Goal: Learn about a topic

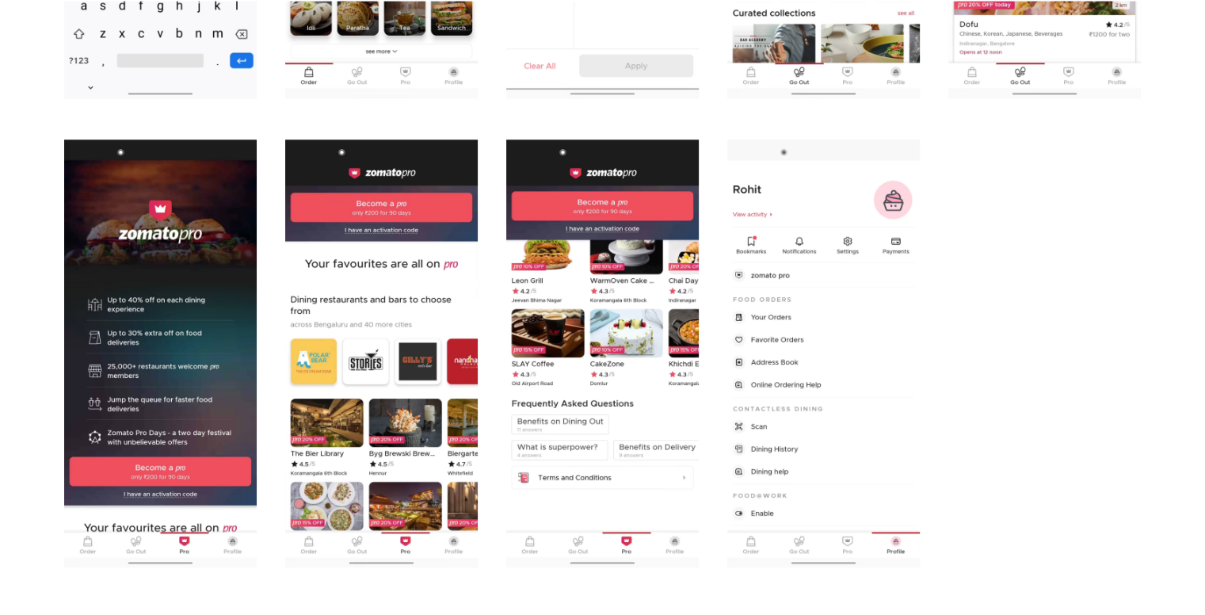
scroll to position [1667, 0]
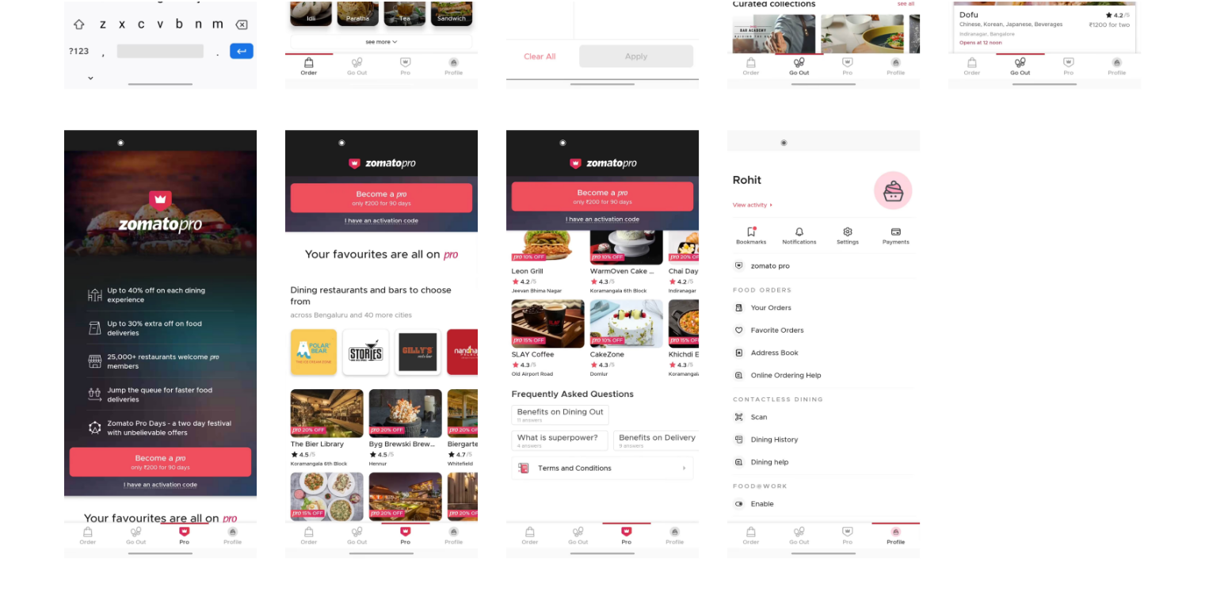
click at [136, 414] on img "open lightbox" at bounding box center [160, 344] width 193 height 428
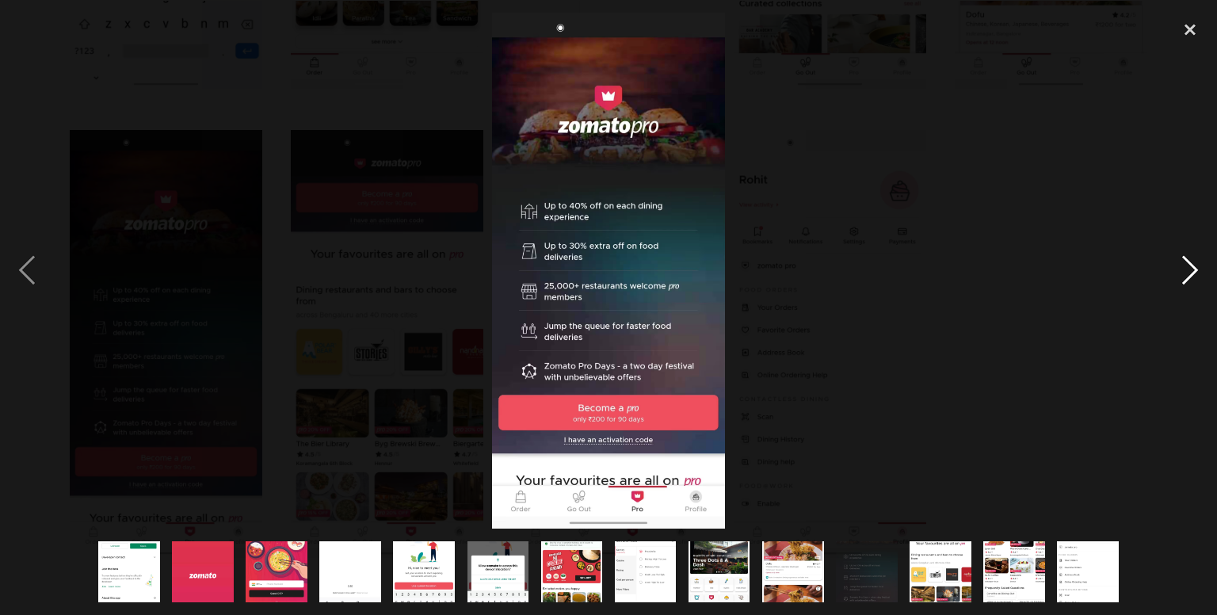
click at [1194, 267] on div "next image" at bounding box center [1190, 271] width 54 height 517
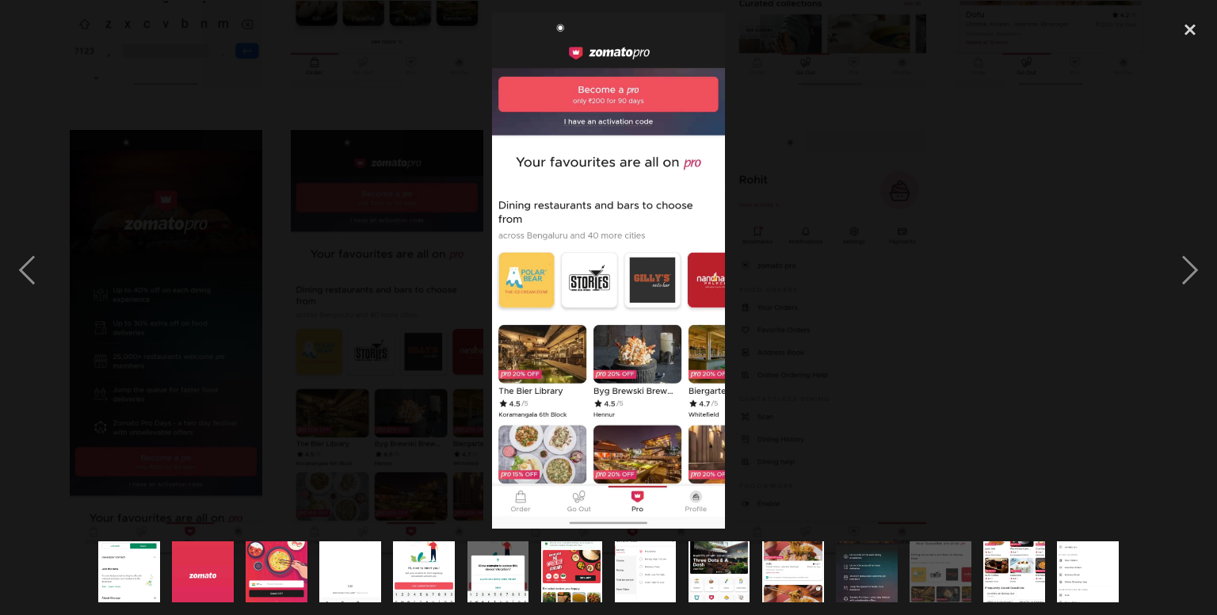
drag, startPoint x: 667, startPoint y: 404, endPoint x: 883, endPoint y: 354, distance: 222.0
click at [883, 354] on div at bounding box center [608, 271] width 1217 height 517
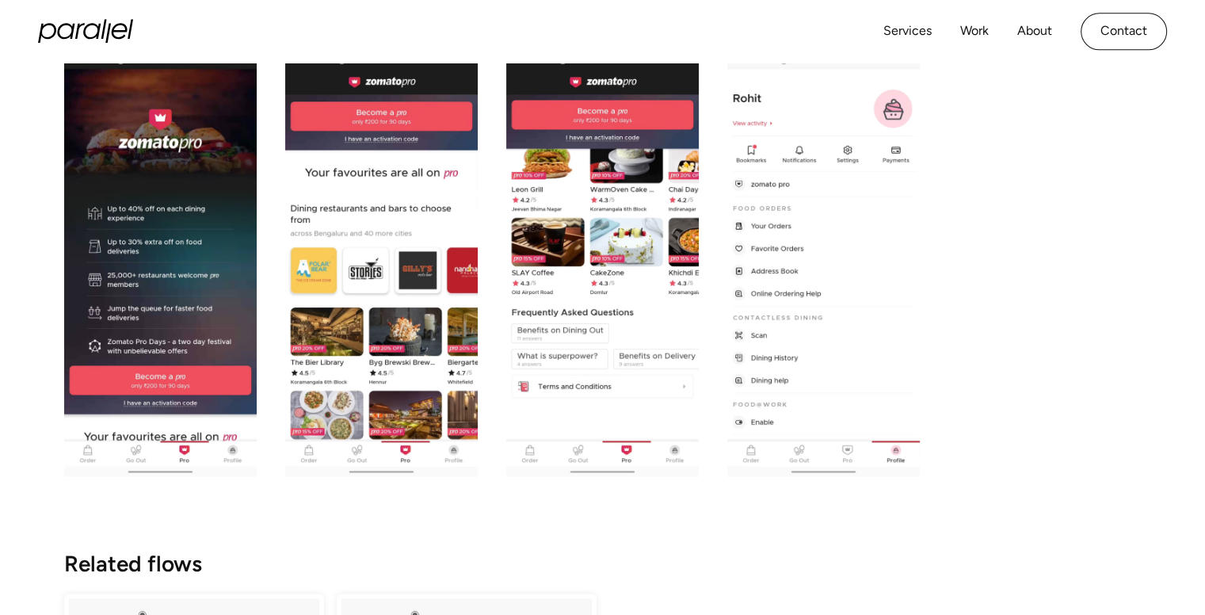
scroll to position [1774, 0]
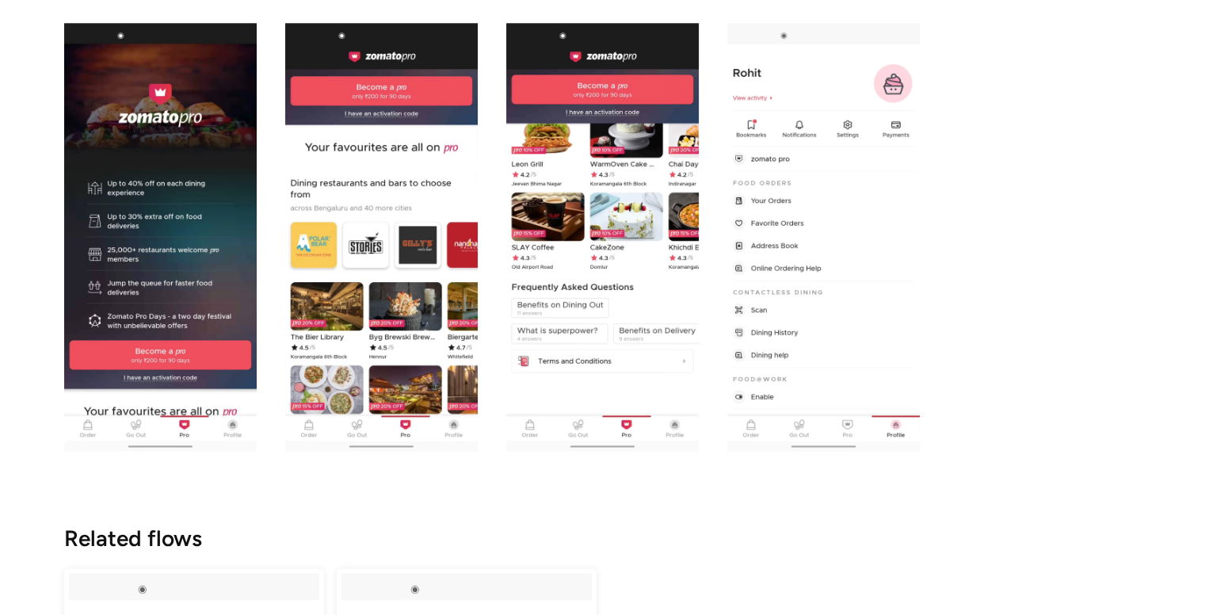
click at [834, 299] on img "open lightbox" at bounding box center [824, 237] width 193 height 428
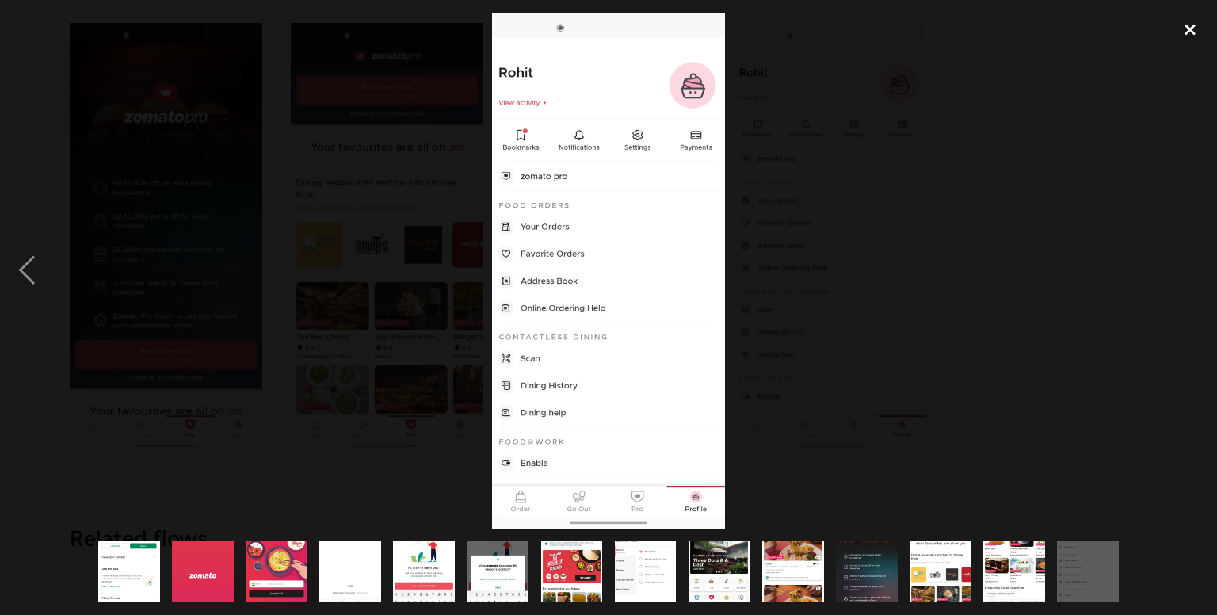
click at [1190, 31] on div "close lightbox" at bounding box center [1190, 30] width 54 height 35
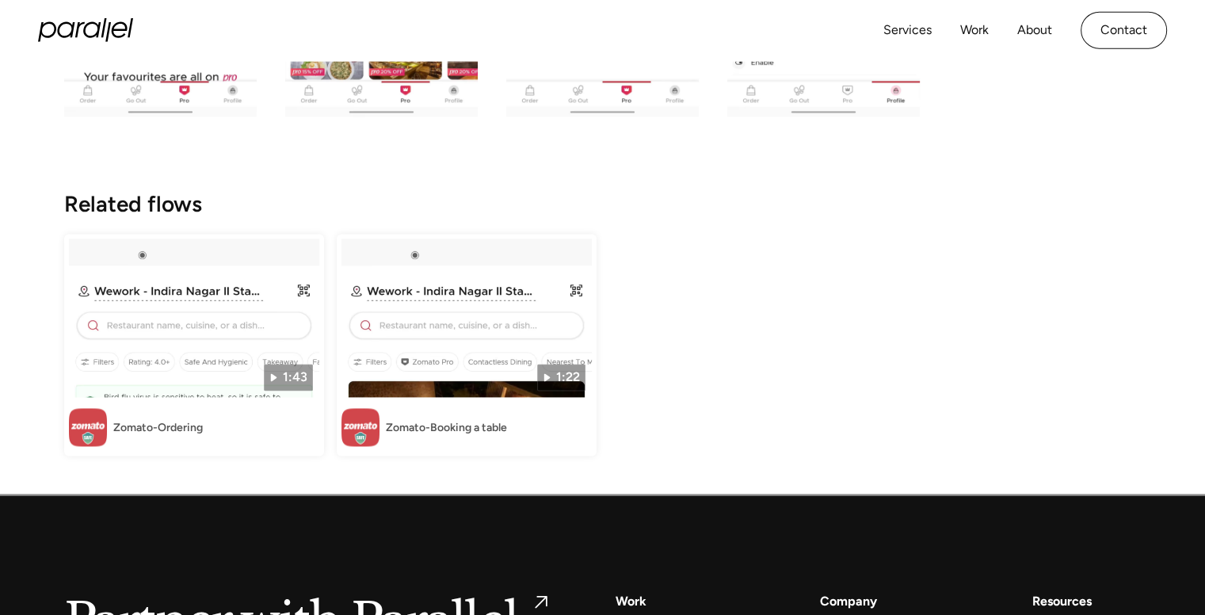
scroll to position [2097, 0]
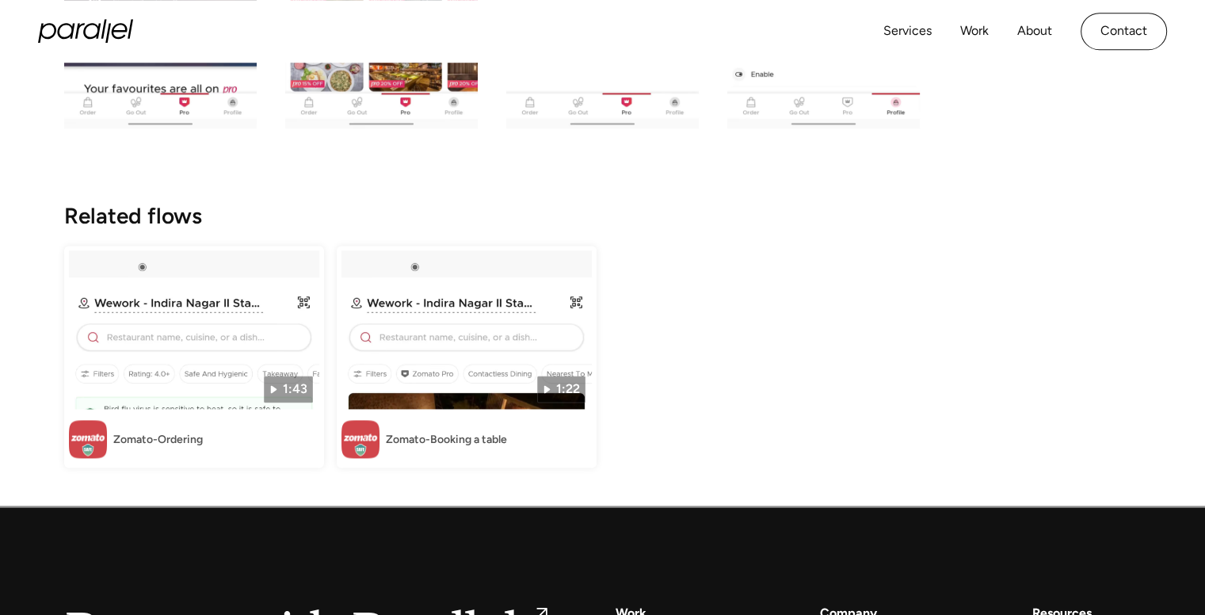
click at [165, 365] on img at bounding box center [194, 329] width 250 height 159
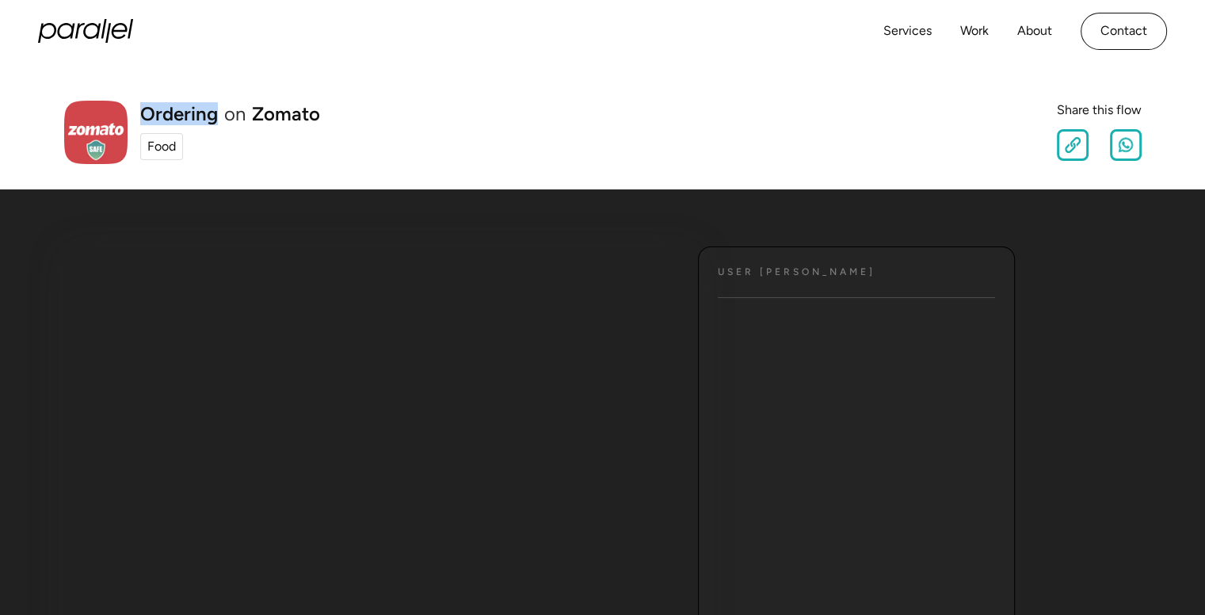
drag, startPoint x: 213, startPoint y: 117, endPoint x: 139, endPoint y: 105, distance: 74.7
click at [140, 105] on h1 "Ordering" at bounding box center [179, 114] width 78 height 19
copy h1 "Ordering"
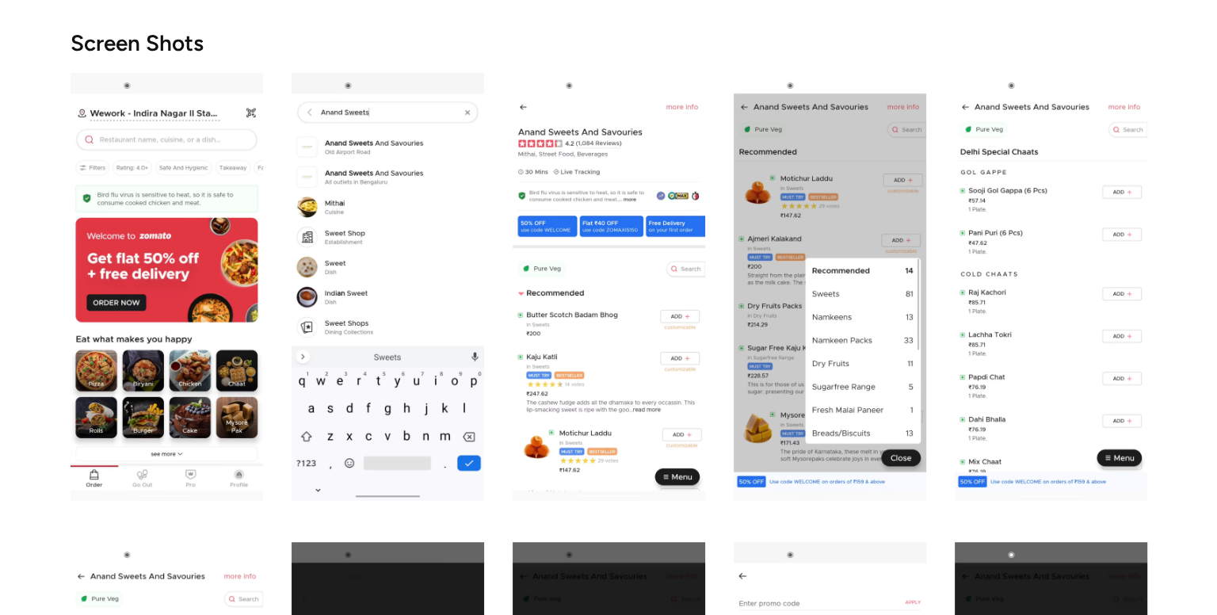
scroll to position [786, 0]
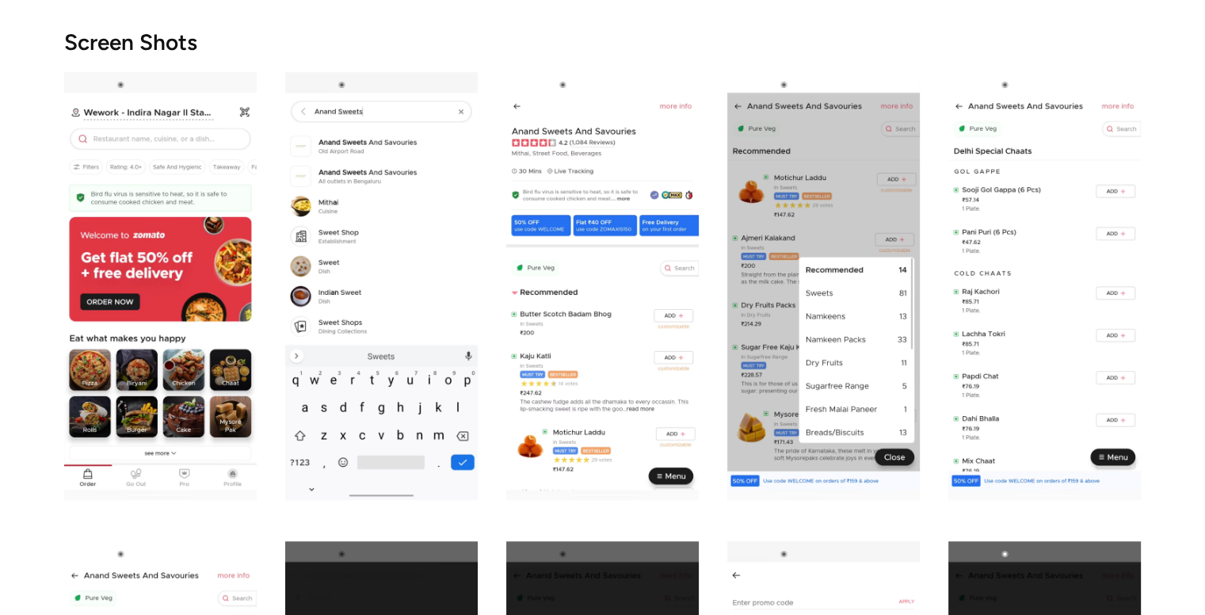
click at [376, 233] on img "open lightbox" at bounding box center [381, 286] width 193 height 428
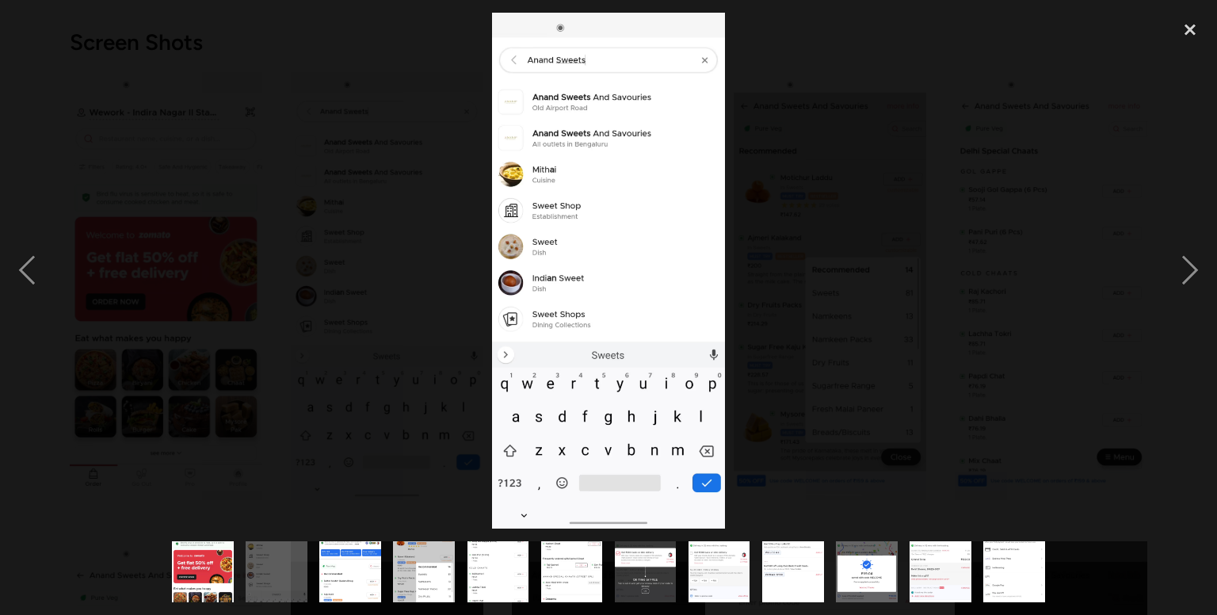
copy h1 "Ordering"
click at [608, 335] on img at bounding box center [608, 271] width 232 height 517
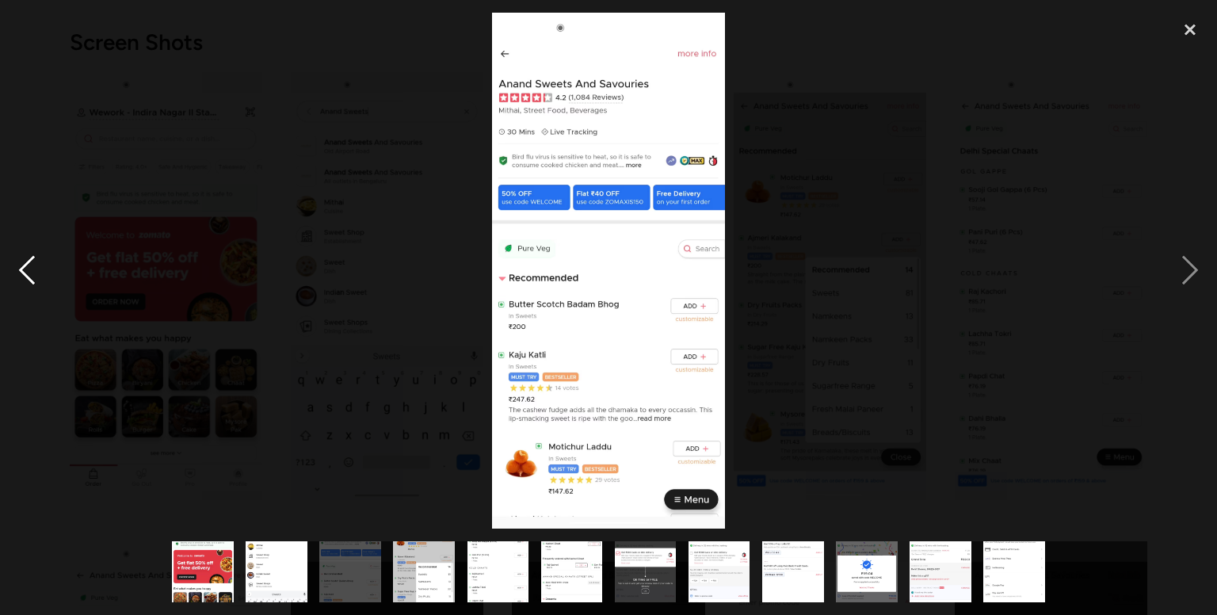
click at [22, 277] on div "previous image" at bounding box center [27, 271] width 54 height 517
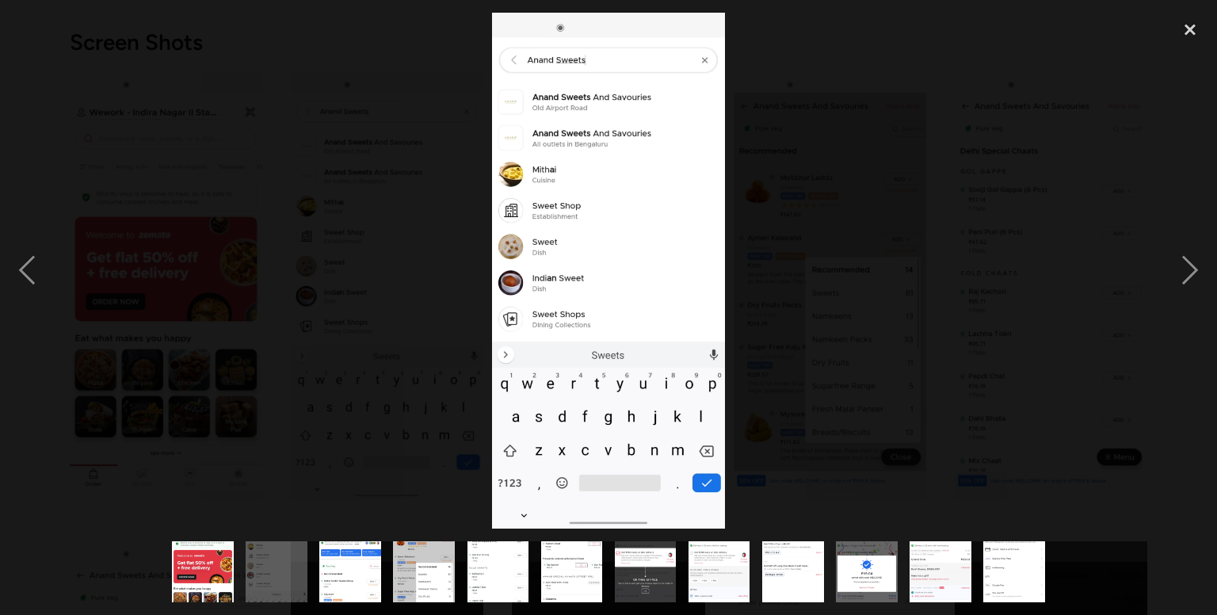
drag, startPoint x: 742, startPoint y: 212, endPoint x: 671, endPoint y: 346, distance: 151.4
click at [671, 346] on img at bounding box center [608, 271] width 232 height 517
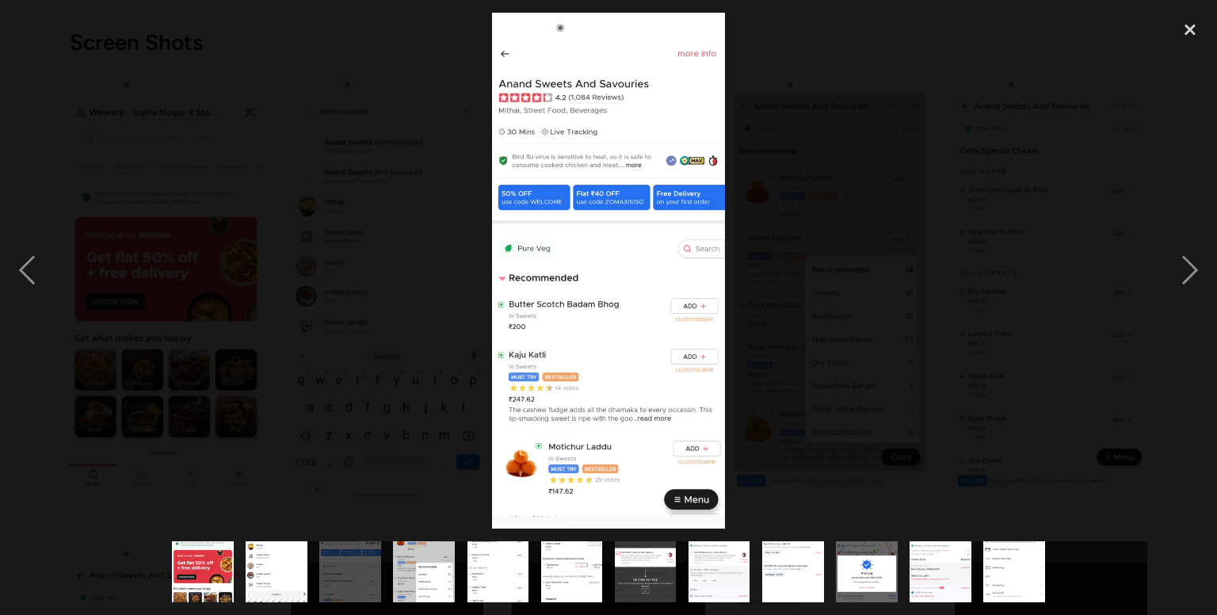
drag, startPoint x: 671, startPoint y: 346, endPoint x: 993, endPoint y: 208, distance: 349.8
click at [993, 208] on div at bounding box center [608, 271] width 1217 height 517
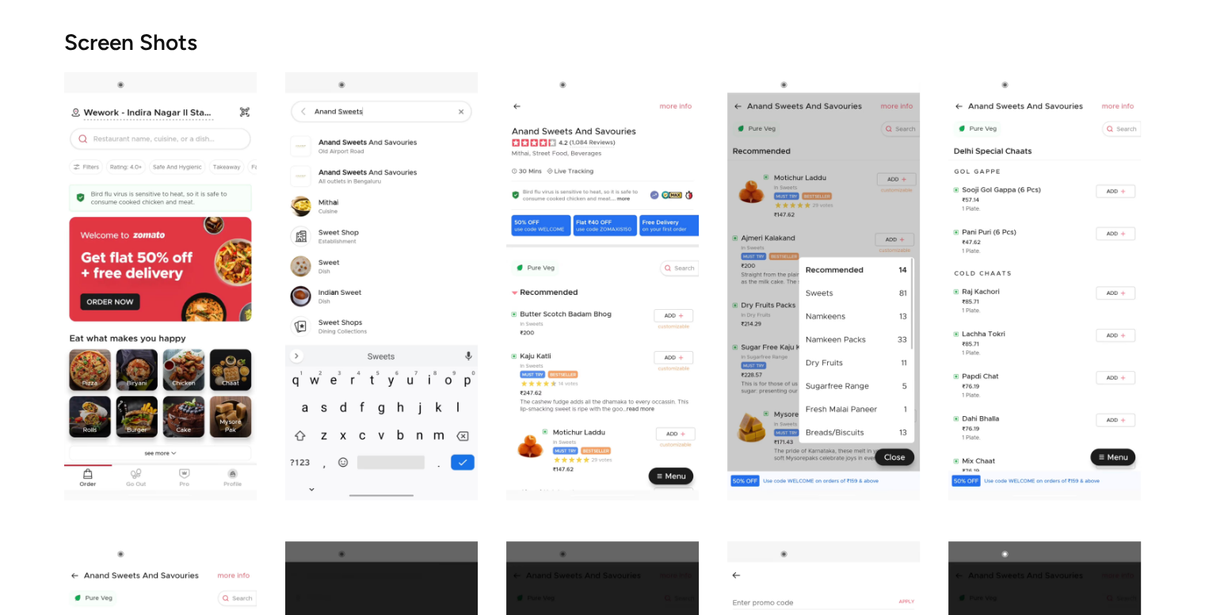
click at [377, 392] on img "open lightbox" at bounding box center [381, 286] width 193 height 428
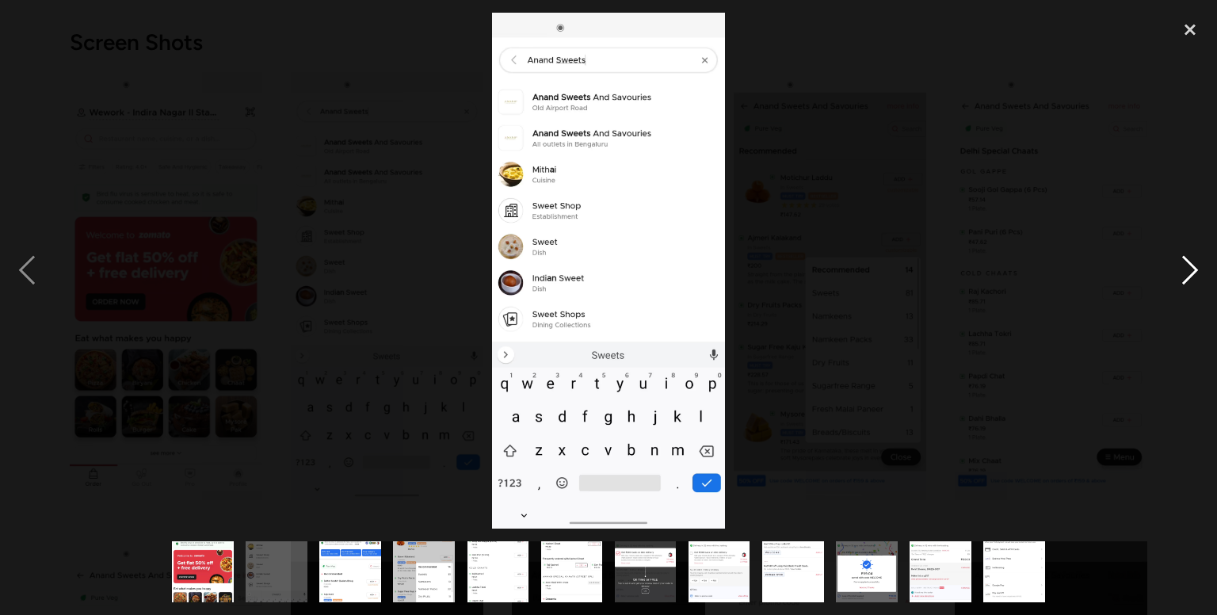
click at [1193, 276] on div "next image" at bounding box center [1190, 271] width 54 height 517
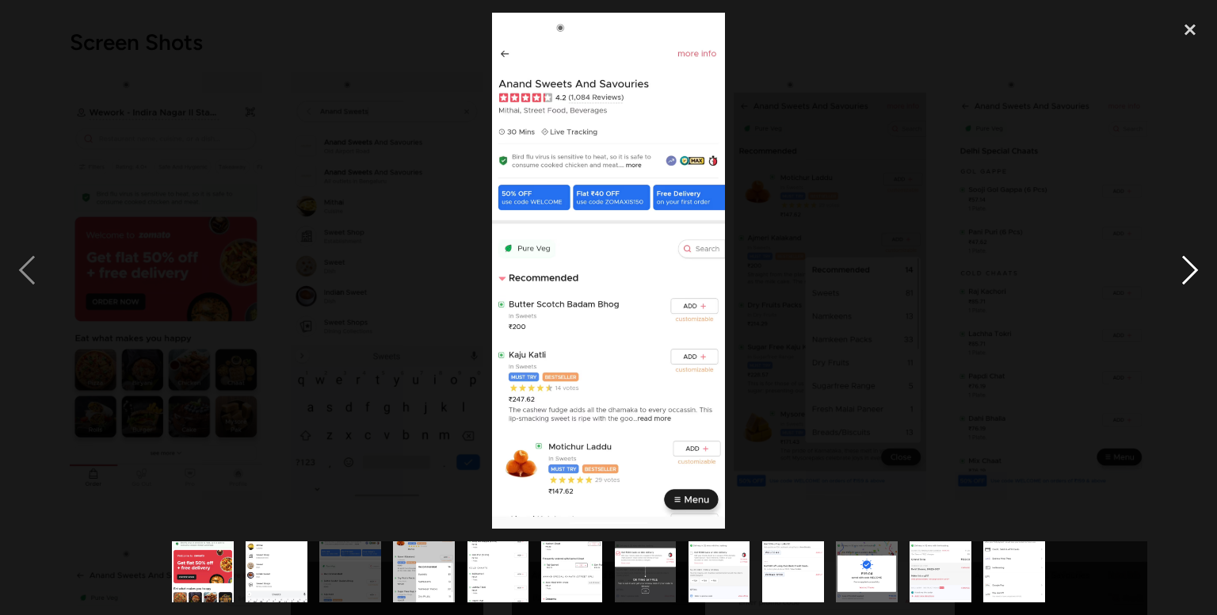
click at [1185, 267] on div "next image" at bounding box center [1190, 271] width 54 height 517
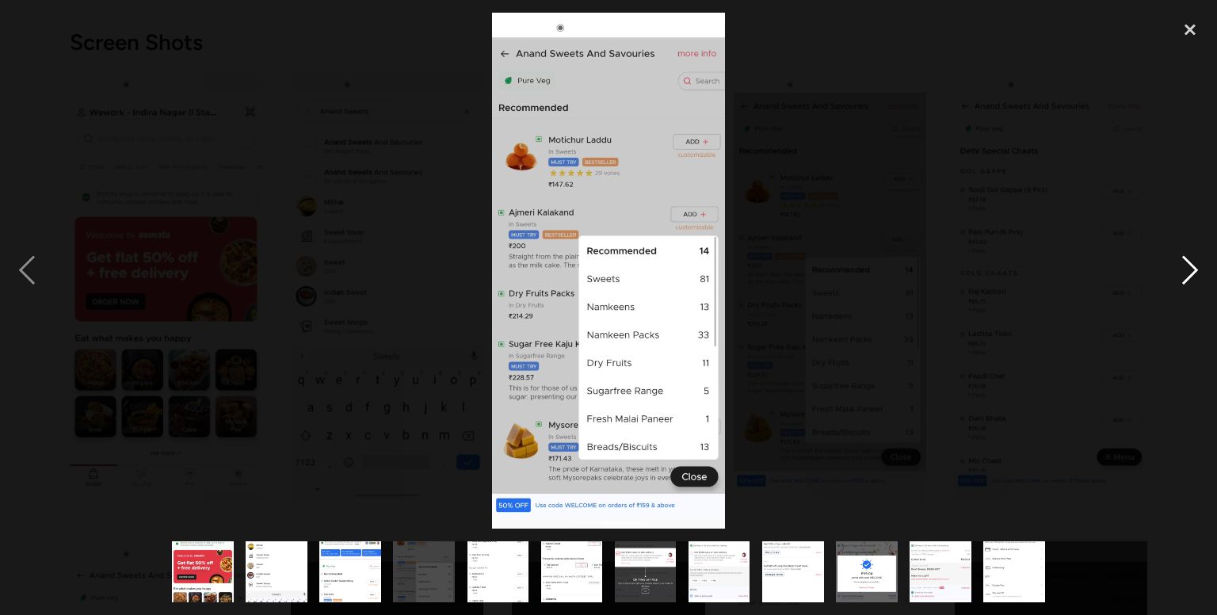
click at [1188, 273] on div "next image" at bounding box center [1190, 271] width 54 height 517
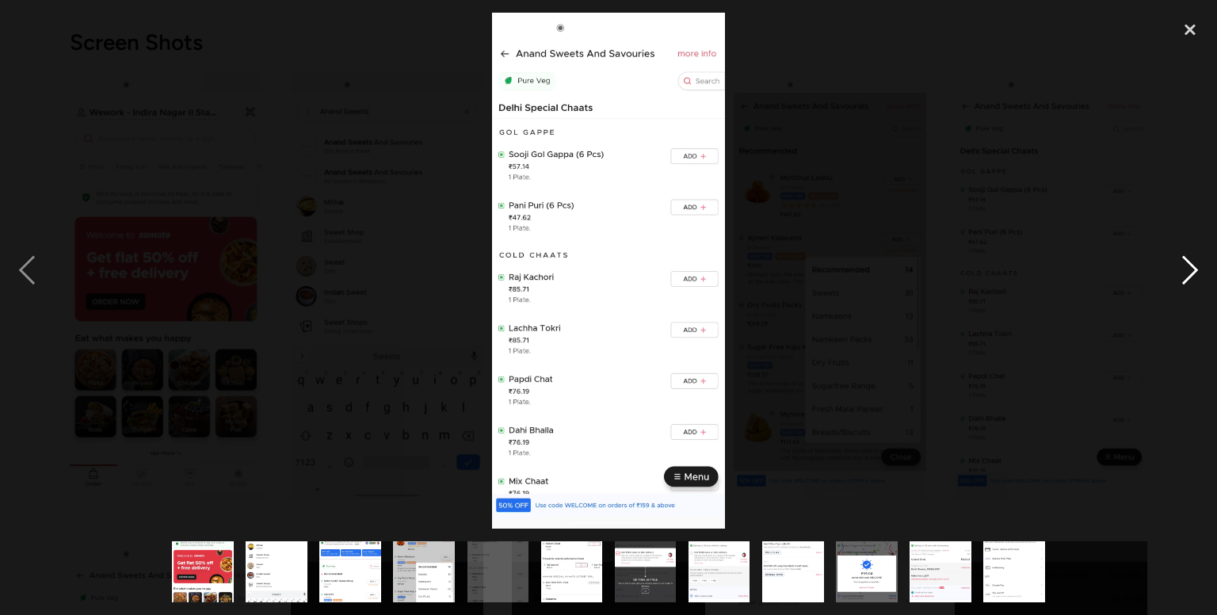
click at [1186, 264] on div "next image" at bounding box center [1190, 271] width 54 height 517
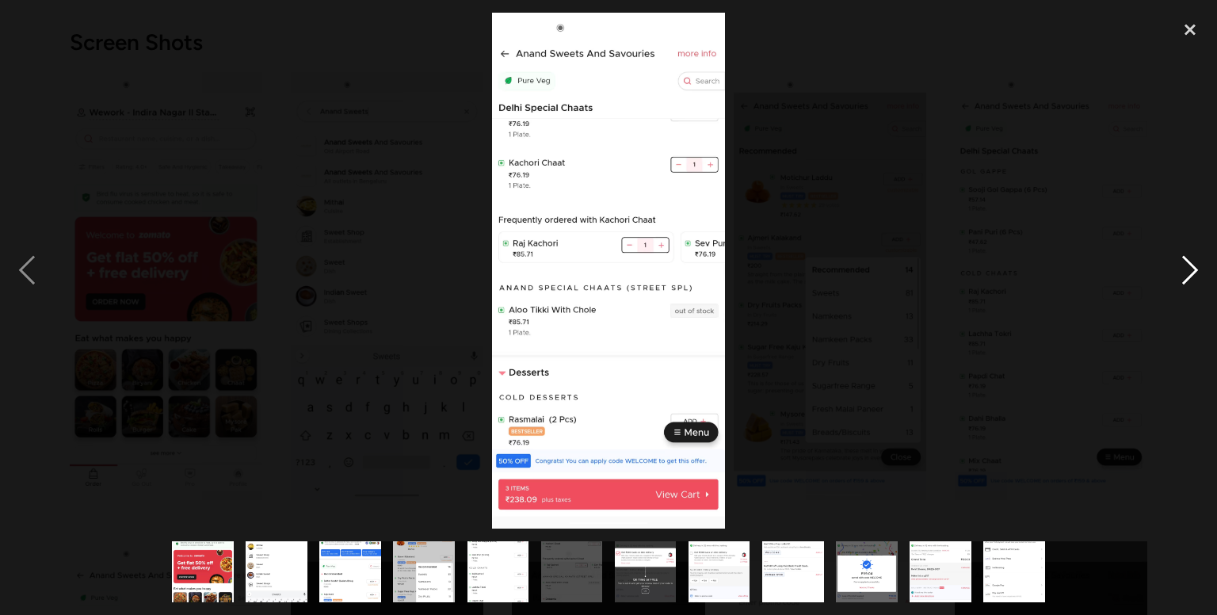
click at [1182, 262] on div "next image" at bounding box center [1190, 271] width 54 height 517
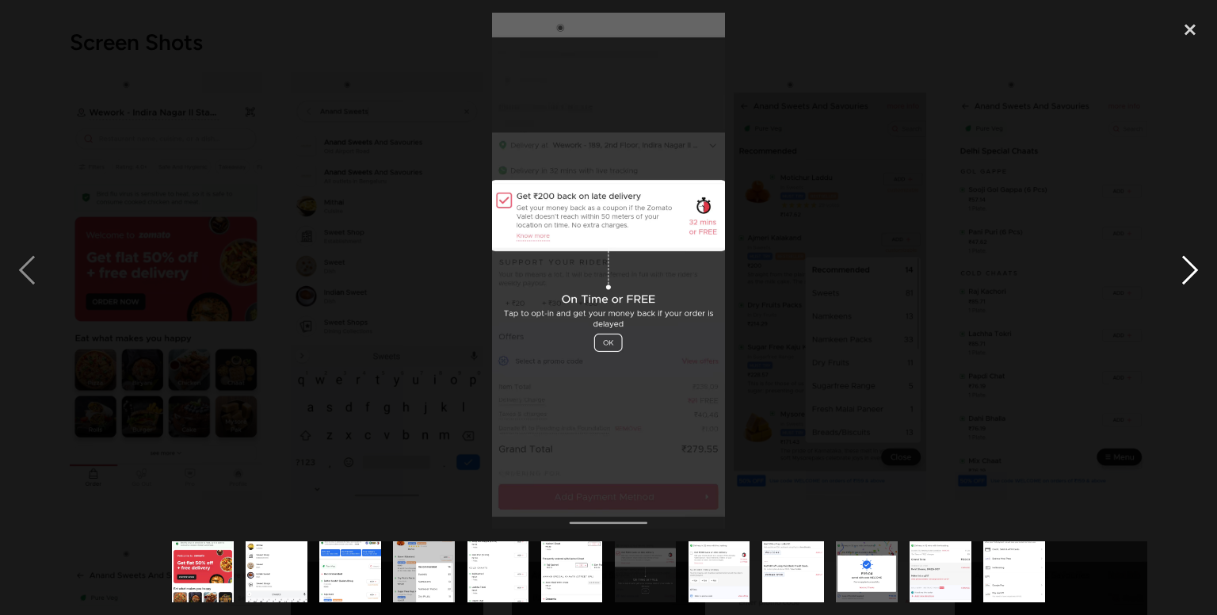
click at [1182, 262] on div "next image" at bounding box center [1190, 271] width 54 height 517
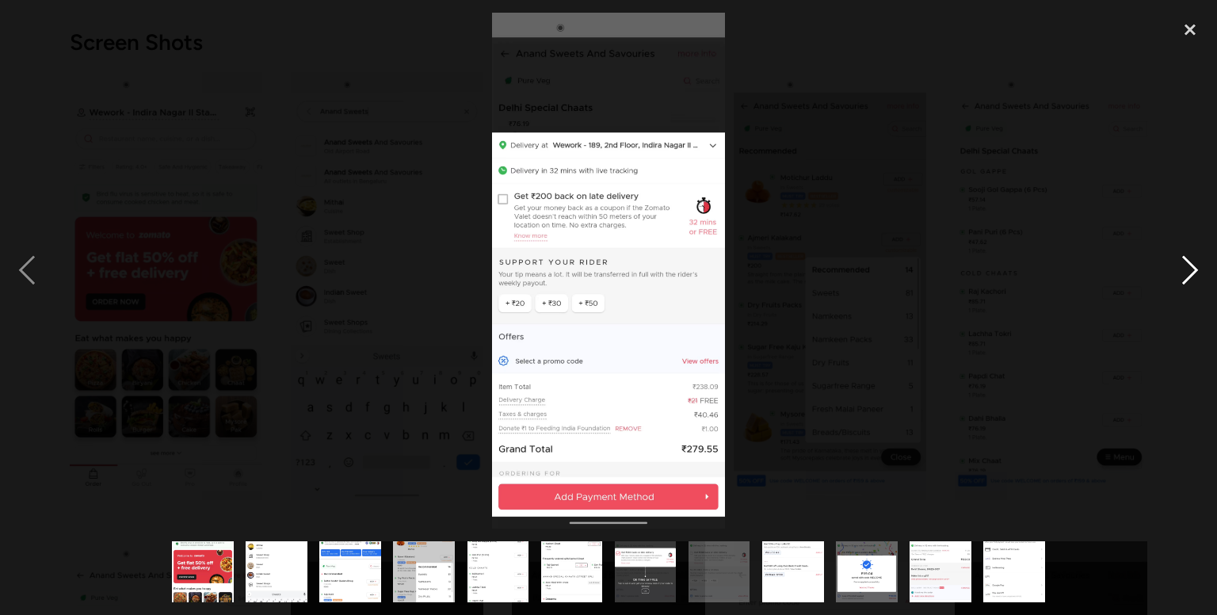
click at [1182, 260] on div "next image" at bounding box center [1190, 271] width 54 height 517
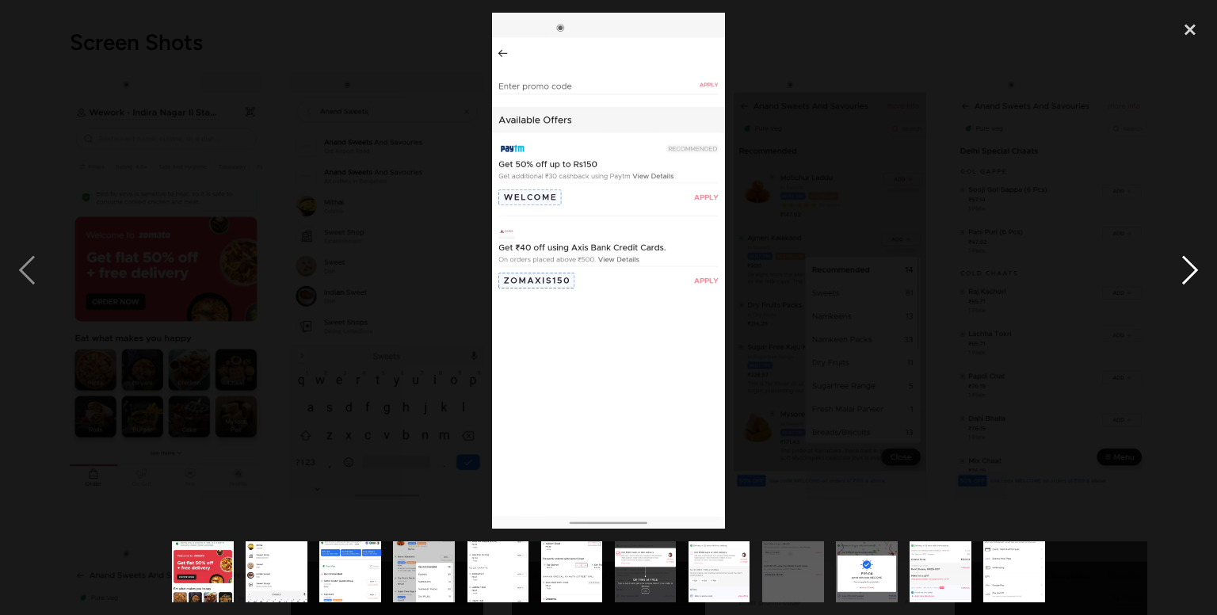
click at [1182, 260] on div "next image" at bounding box center [1190, 271] width 54 height 517
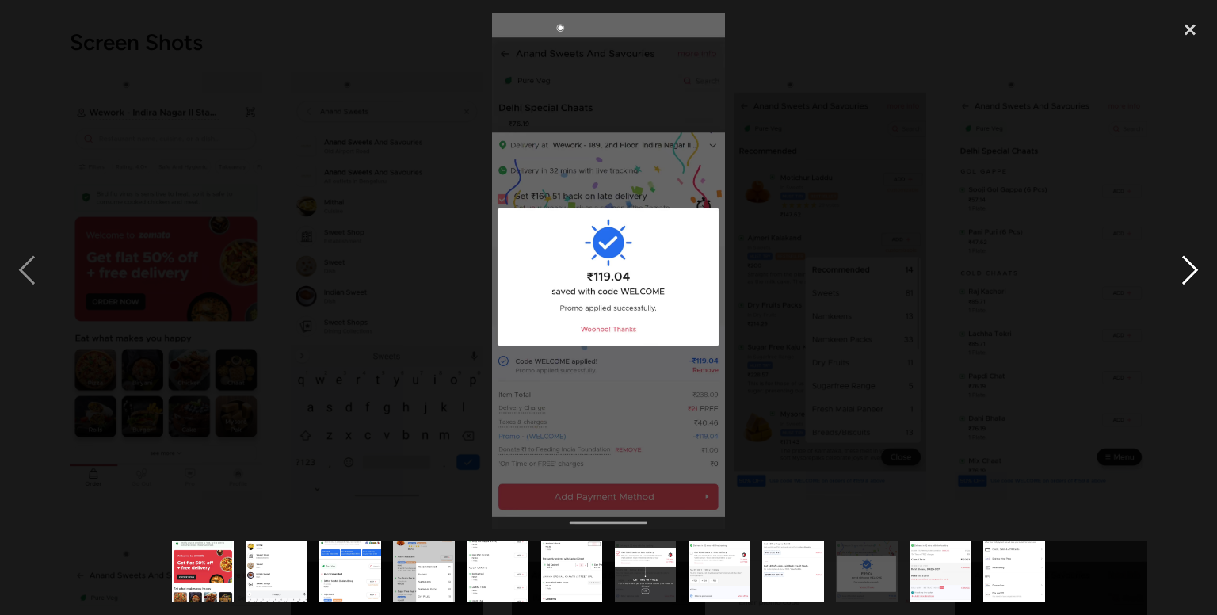
click at [1182, 260] on div "next image" at bounding box center [1190, 271] width 54 height 517
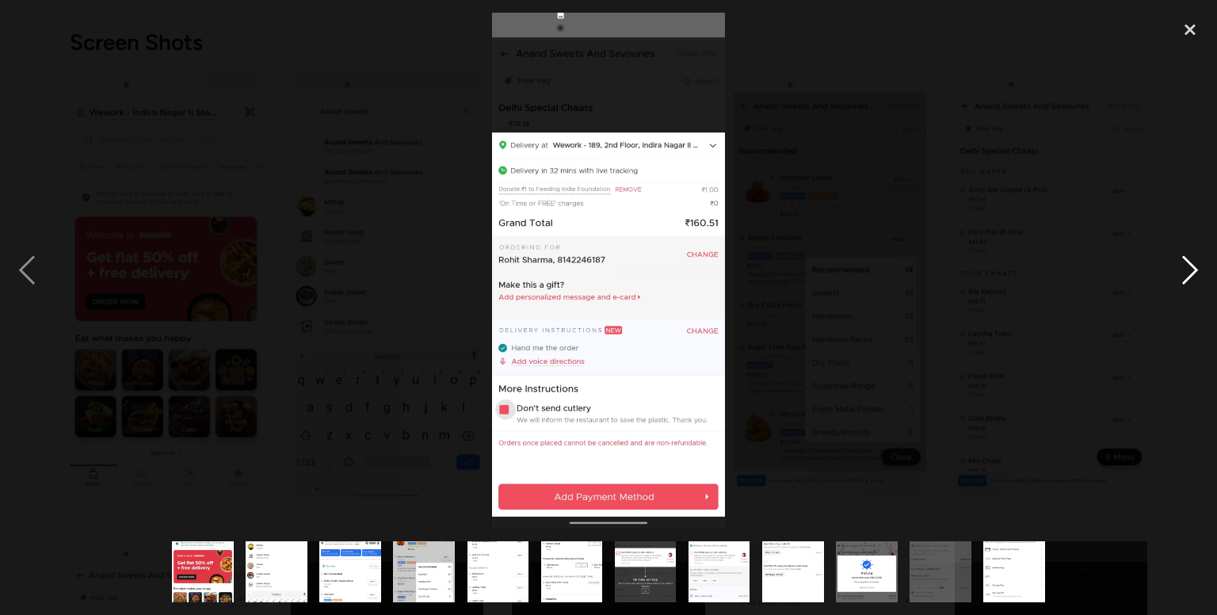
click at [1182, 260] on div "next image" at bounding box center [1190, 271] width 54 height 517
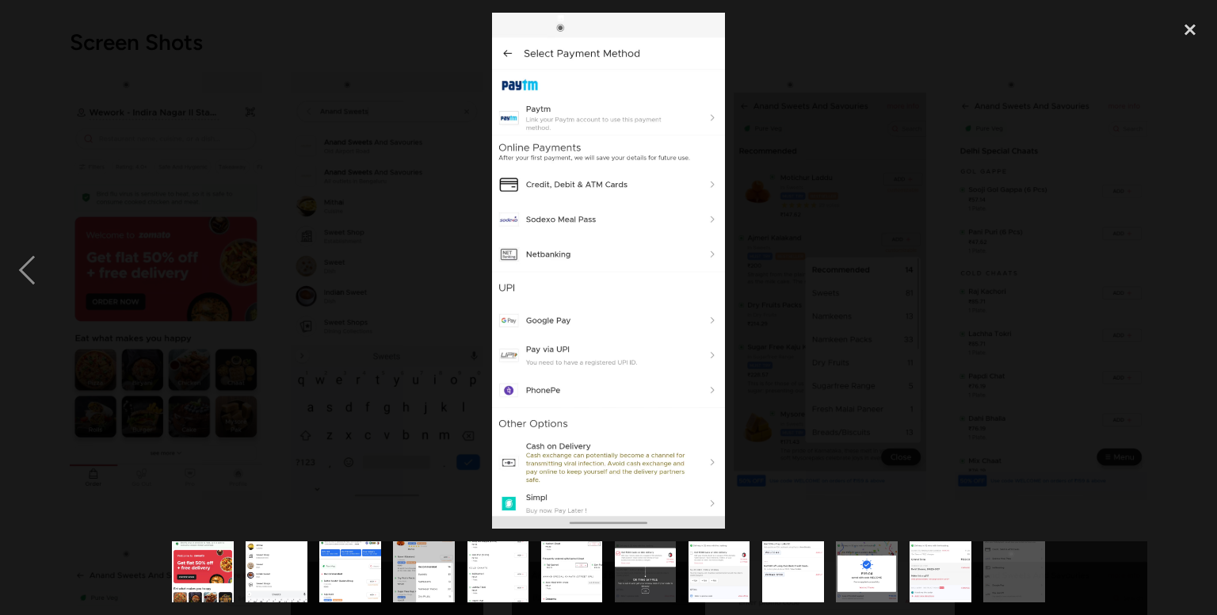
click at [1182, 260] on div "next image" at bounding box center [1190, 271] width 54 height 517
click at [29, 264] on div "previous image" at bounding box center [27, 271] width 54 height 517
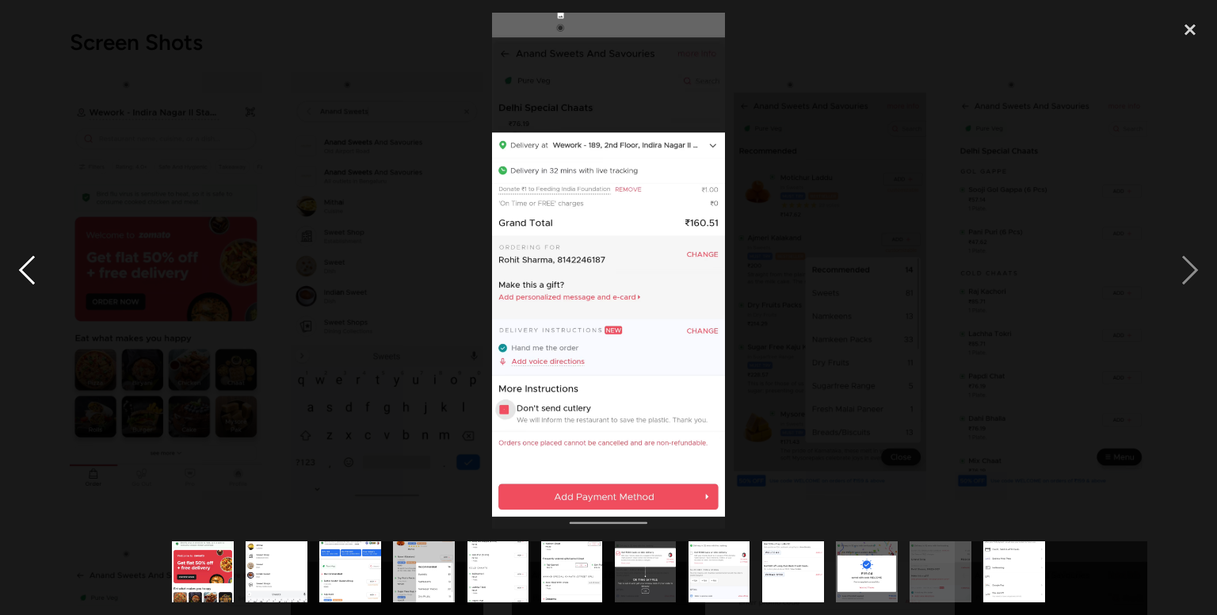
click at [29, 264] on div "previous image" at bounding box center [27, 271] width 54 height 517
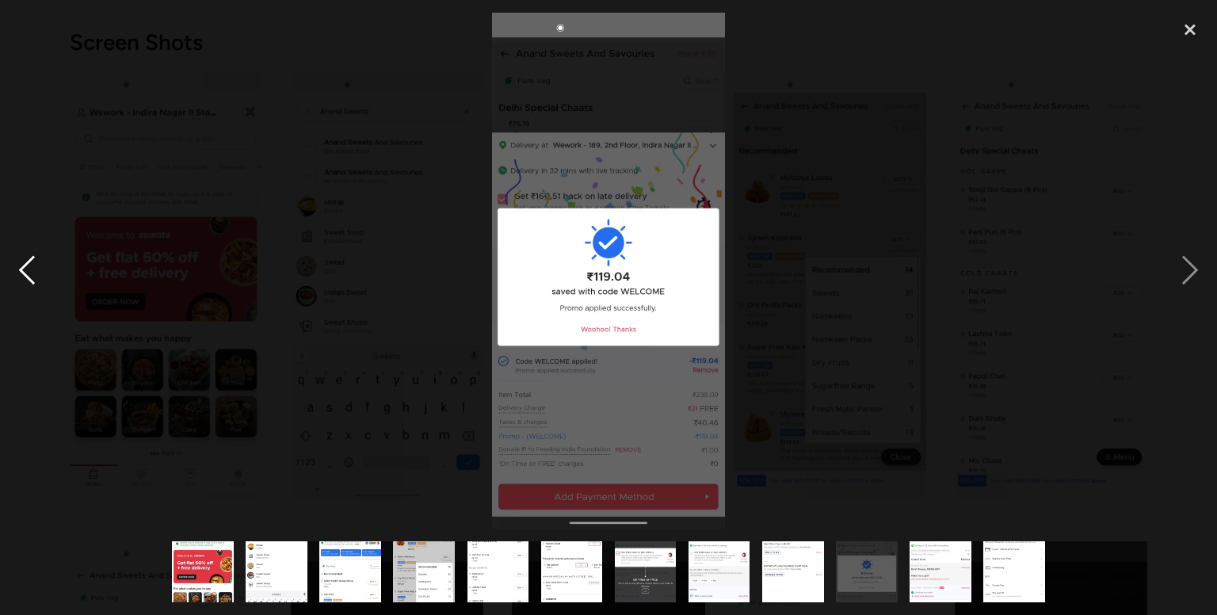
click at [29, 264] on div "previous image" at bounding box center [27, 271] width 54 height 517
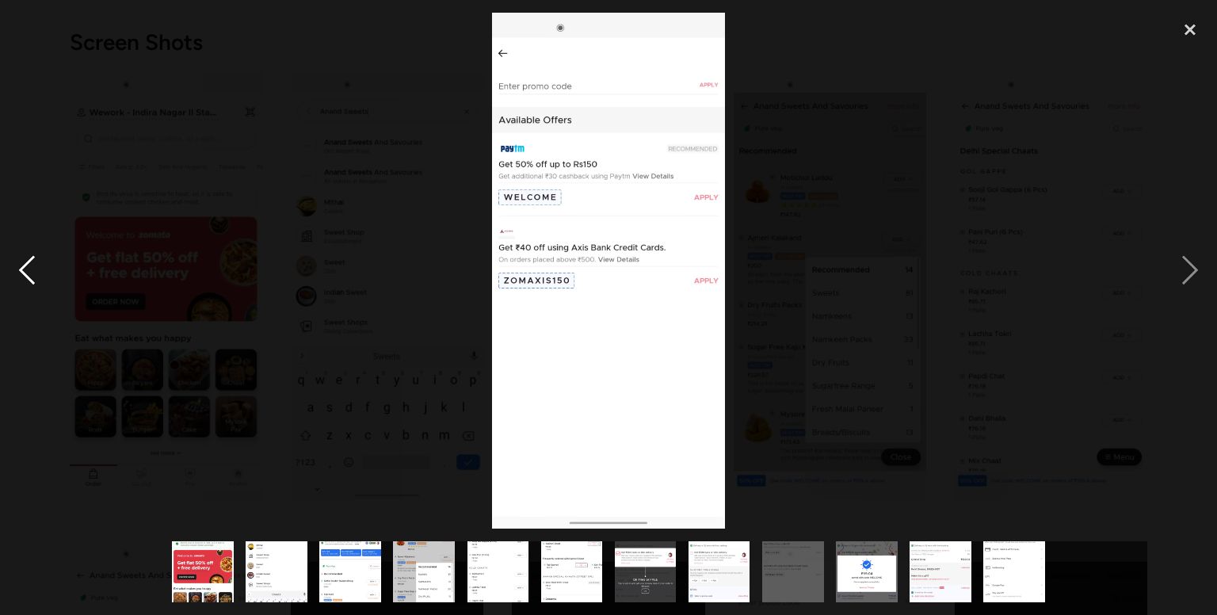
click at [29, 264] on div "previous image" at bounding box center [27, 271] width 54 height 517
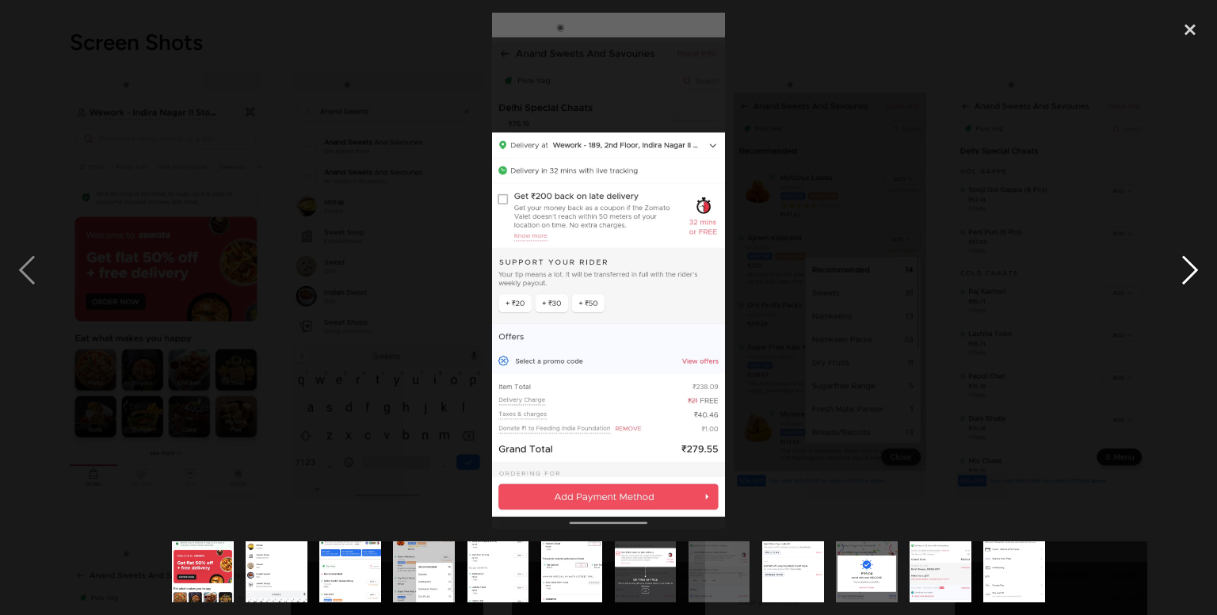
click at [1189, 283] on div "next image" at bounding box center [1190, 271] width 54 height 517
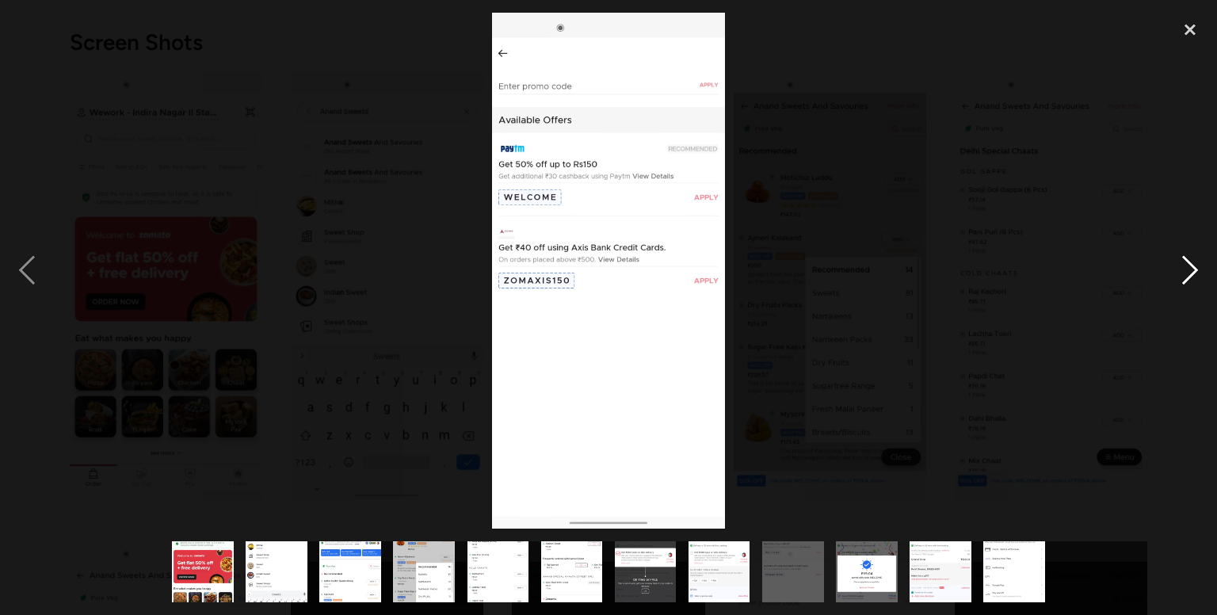
click at [1199, 254] on div "next image" at bounding box center [1190, 271] width 54 height 517
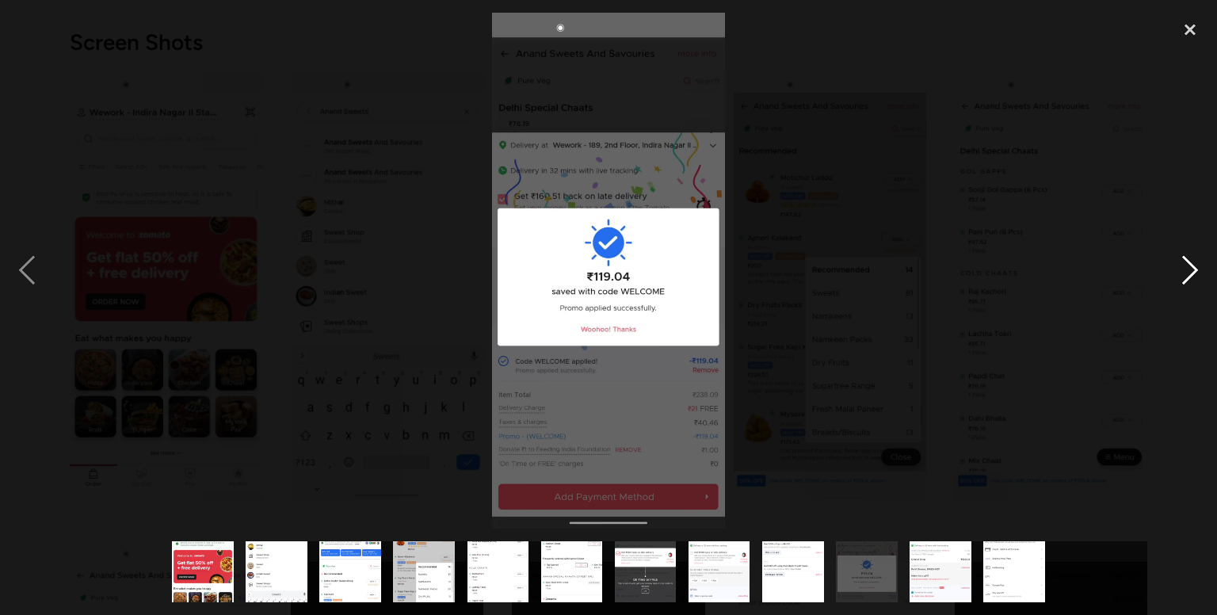
click at [1199, 254] on div "next image" at bounding box center [1190, 271] width 54 height 517
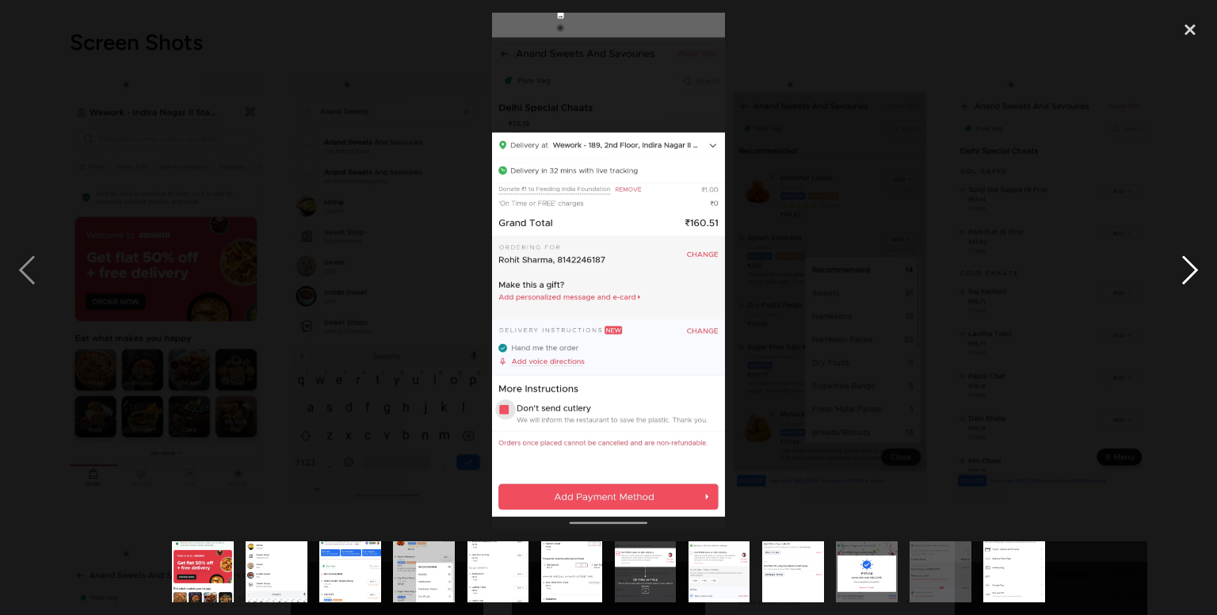
click at [1190, 271] on div "next image" at bounding box center [1190, 271] width 54 height 517
